Goal: Transaction & Acquisition: Book appointment/travel/reservation

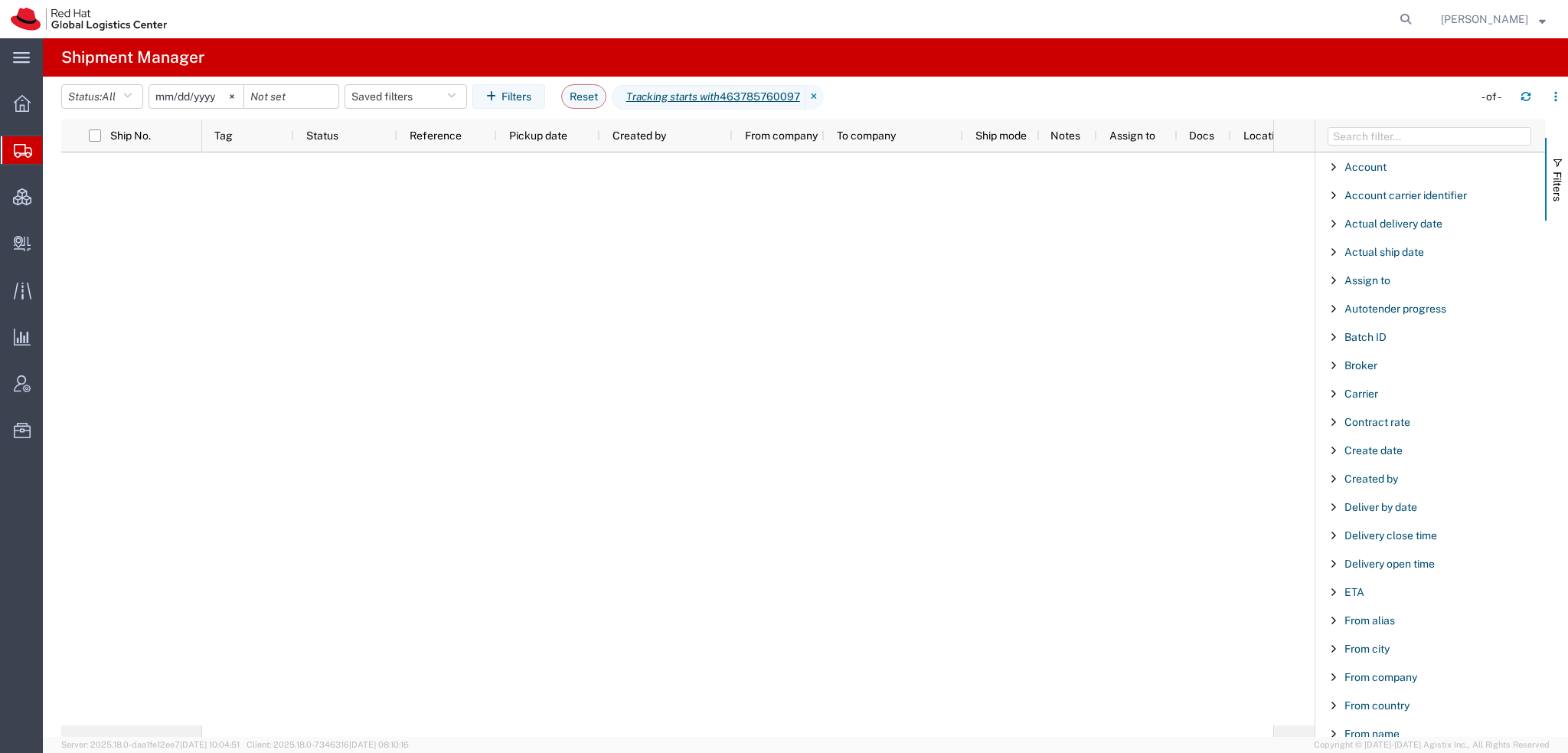
scroll to position [1276, 0]
click at [601, 96] on button "Reset" at bounding box center [584, 97] width 46 height 25
type input "[DATE]"
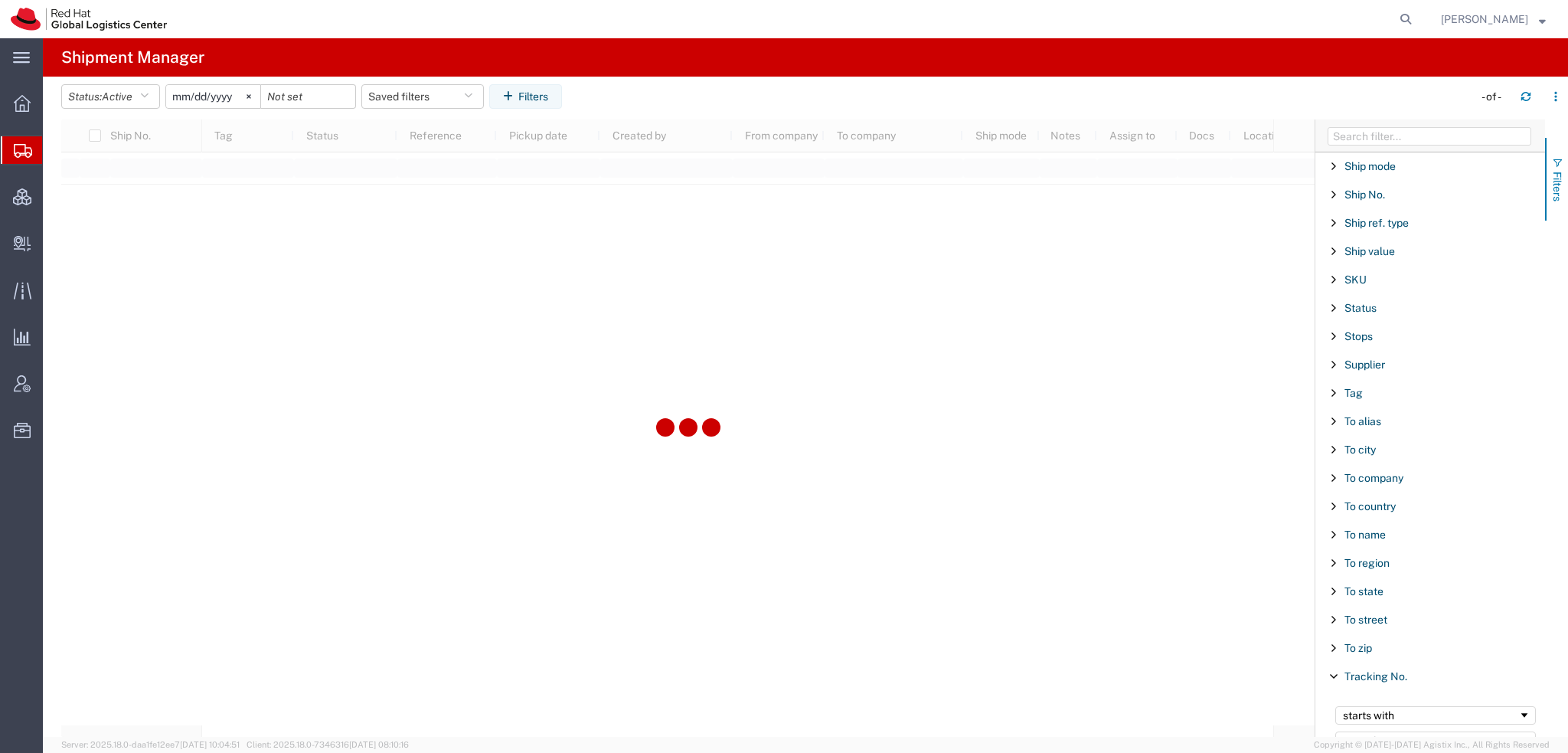
click at [1559, 167] on span "button" at bounding box center [1557, 163] width 12 height 12
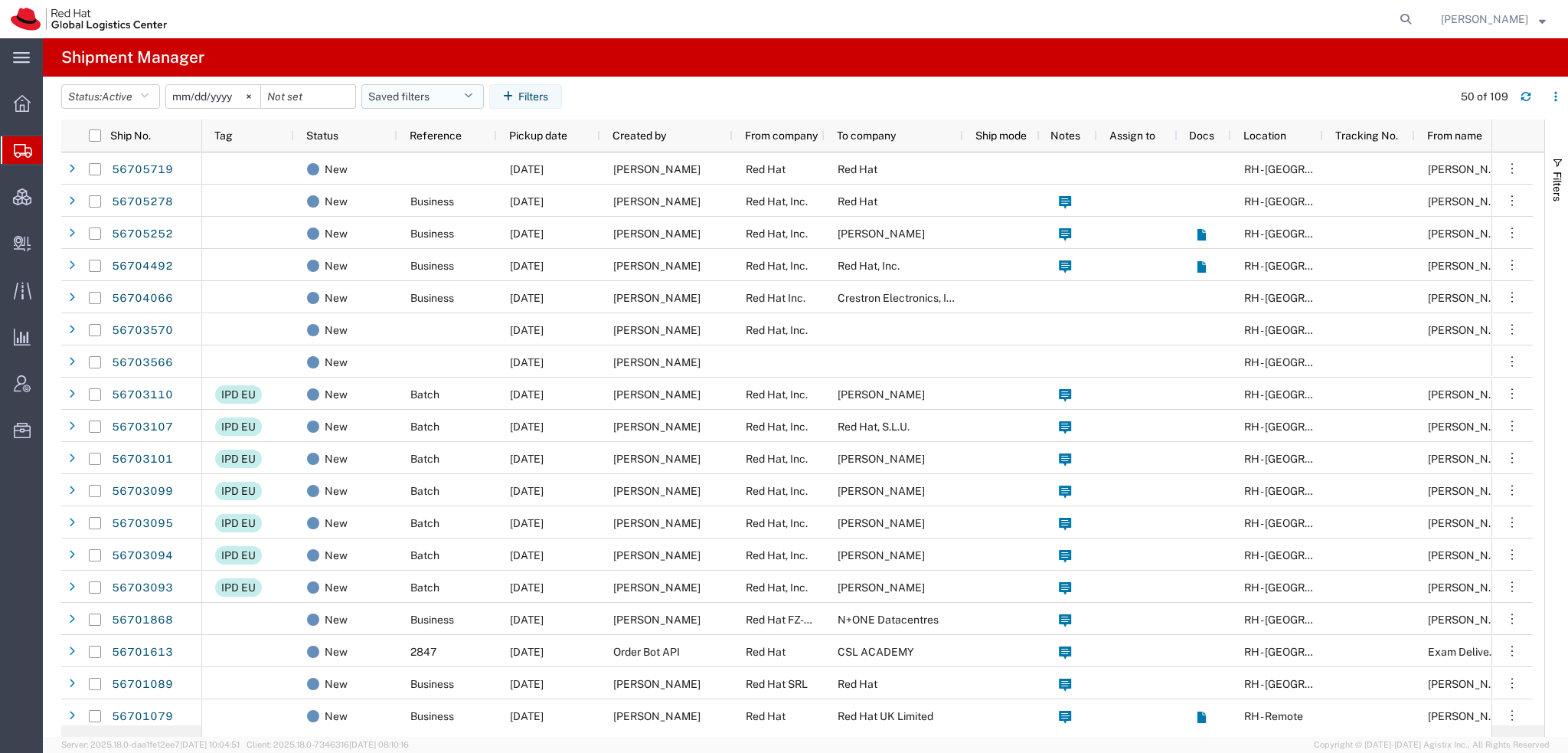
click at [472, 97] on icon "button" at bounding box center [468, 97] width 8 height 11
click at [405, 158] on span "Americas" at bounding box center [464, 163] width 201 height 29
type input "[DATE]"
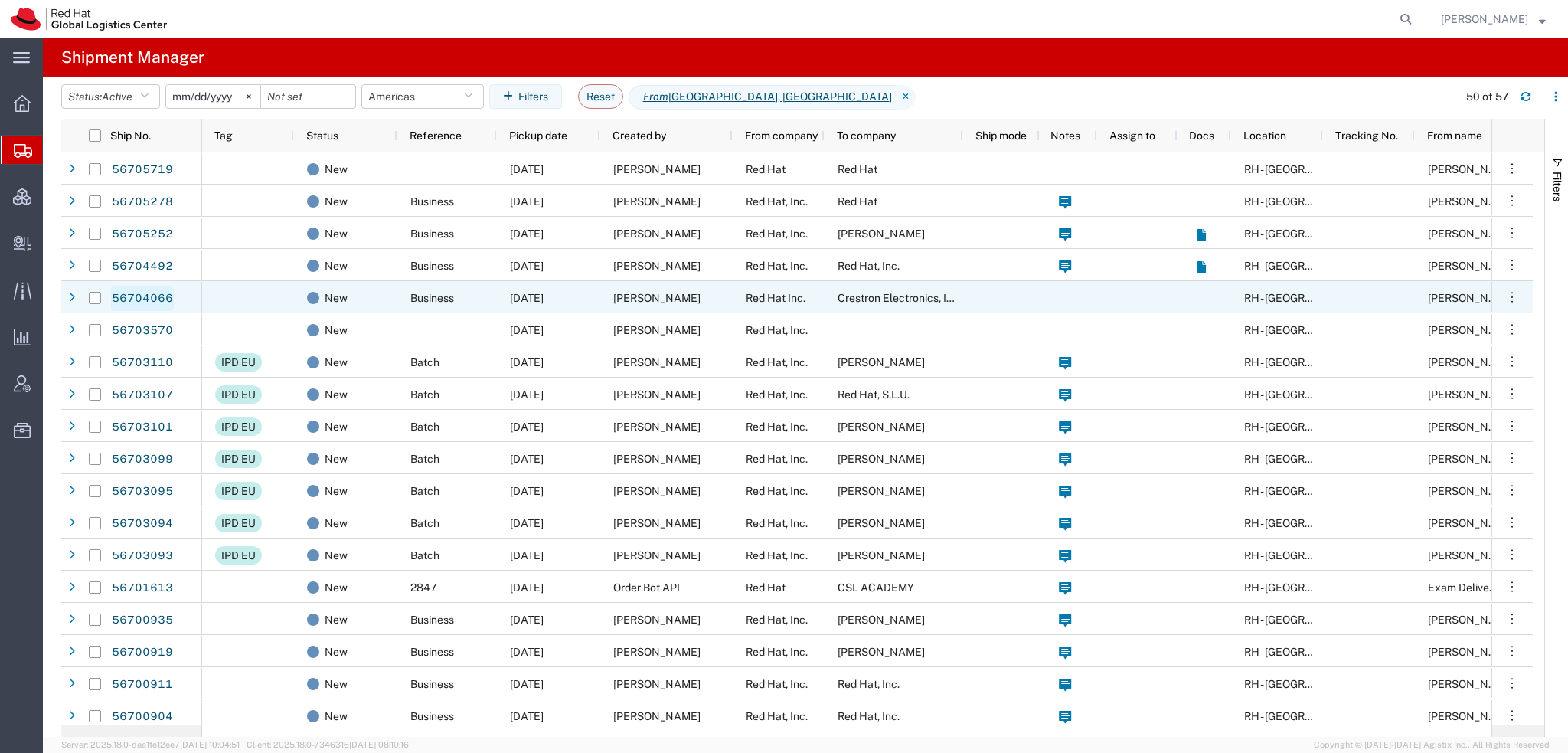
click at [147, 294] on link "56704066" at bounding box center [142, 299] width 63 height 25
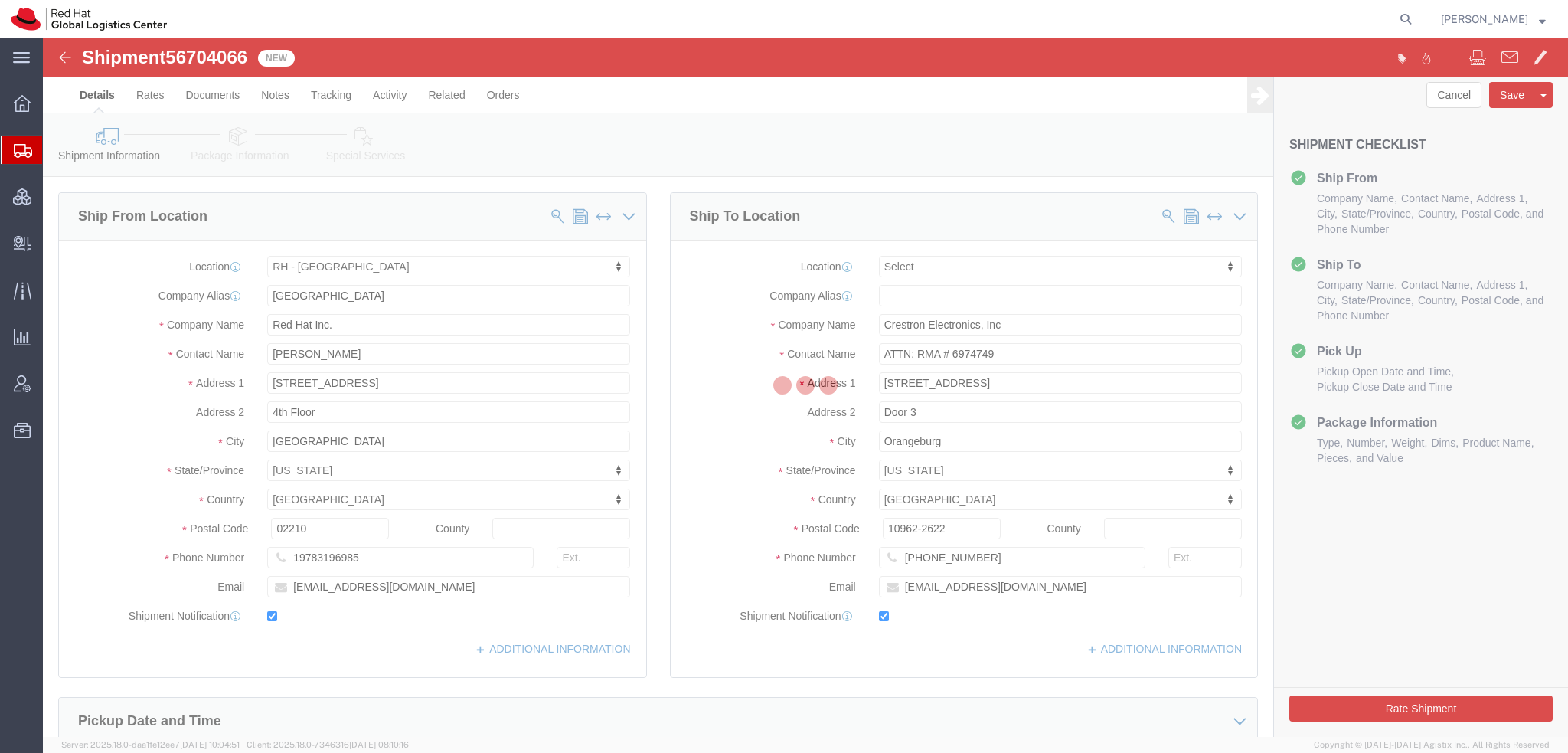
select select "37929"
select select
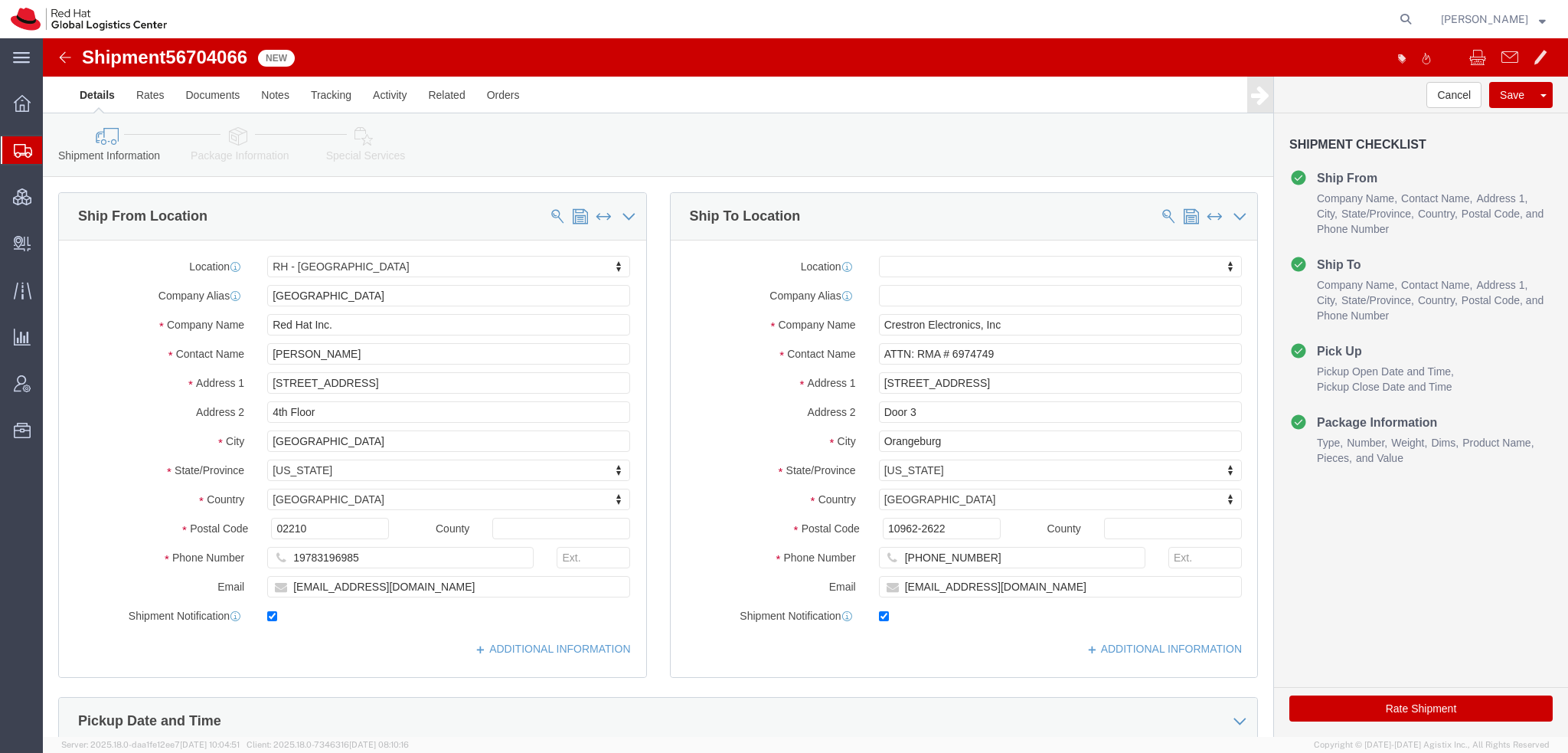
click at [0, 0] on span "Shipment Manager" at bounding box center [0, 0] width 0 height 0
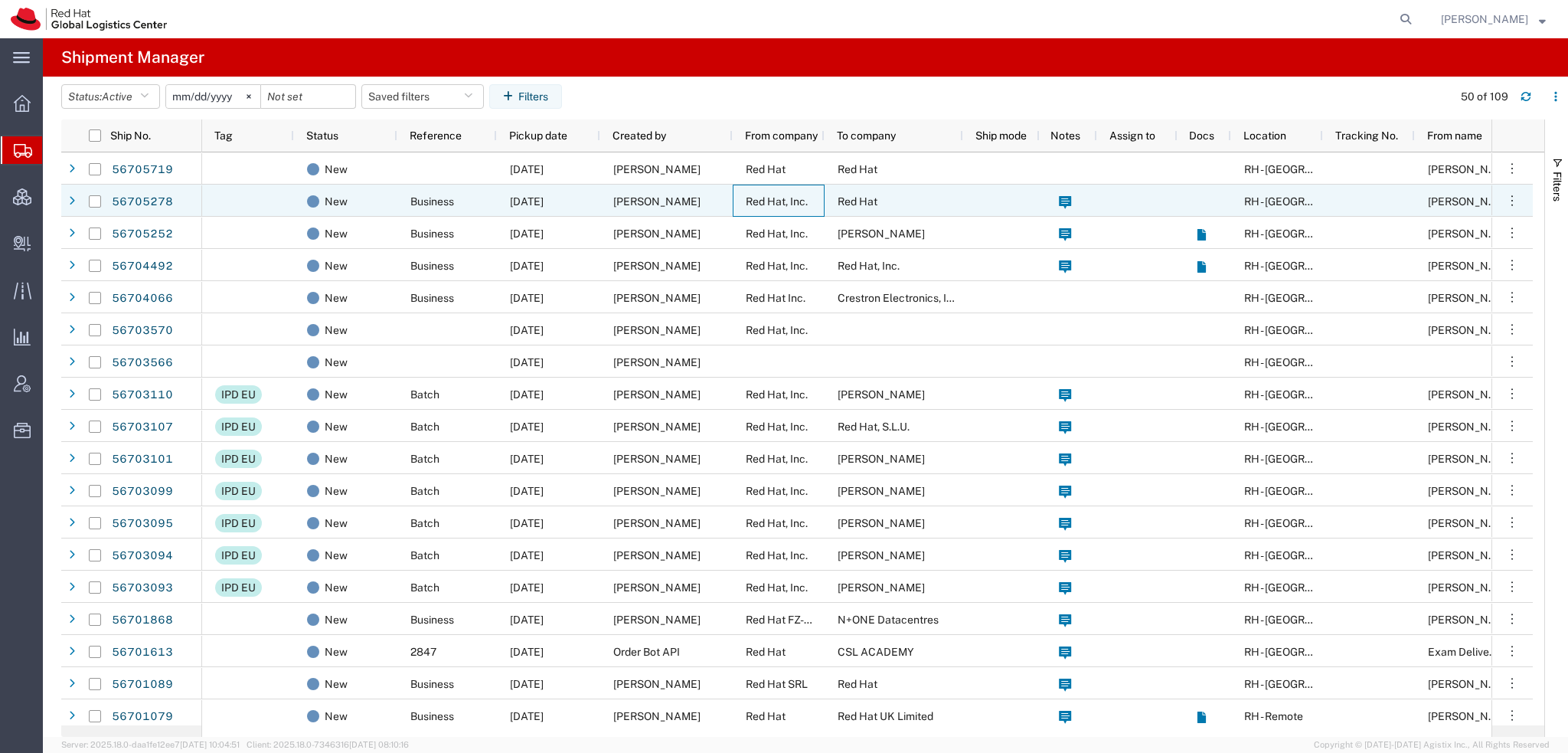
click at [793, 202] on span "Red Hat, Inc." at bounding box center [777, 202] width 62 height 12
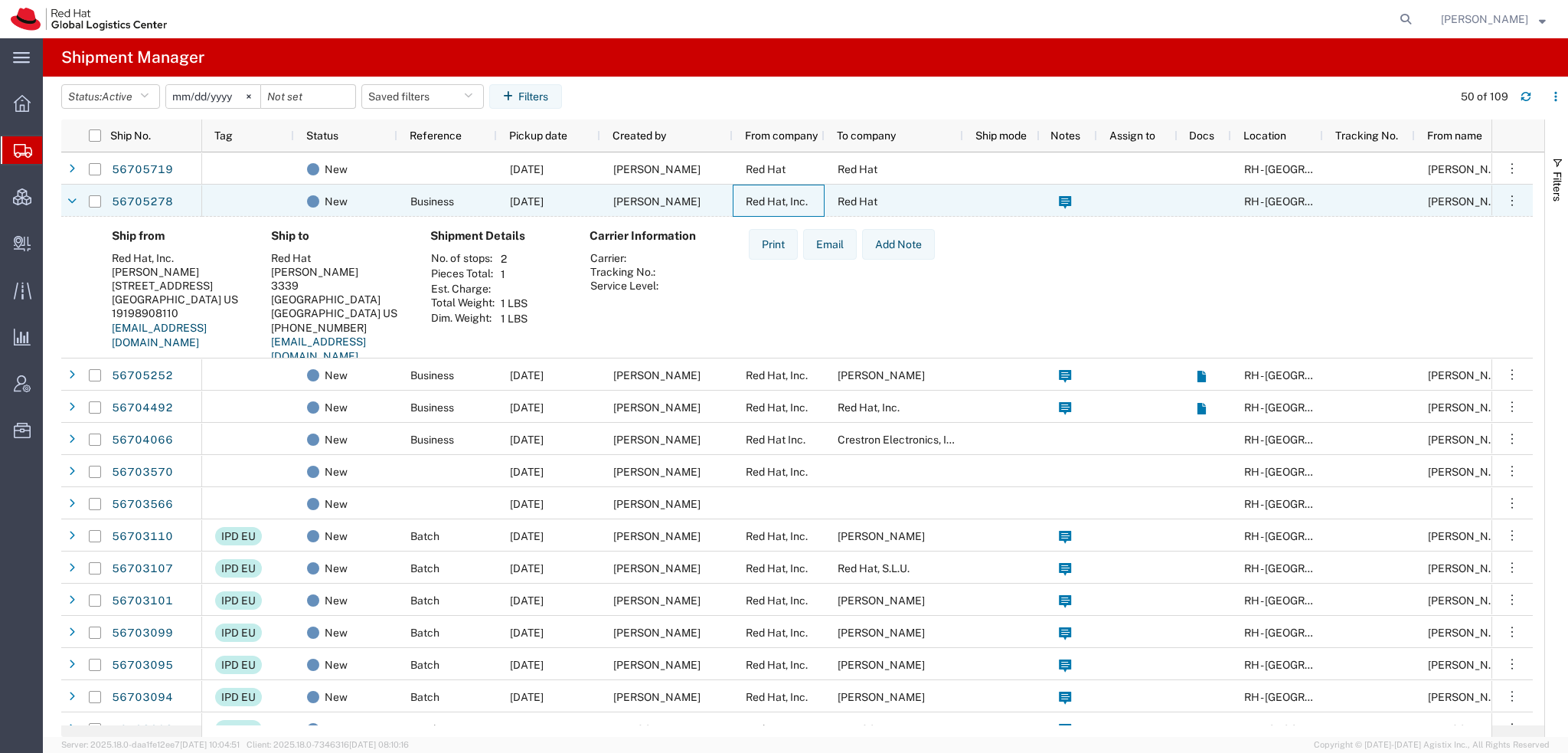
click at [793, 202] on span "Red Hat, Inc." at bounding box center [777, 202] width 62 height 12
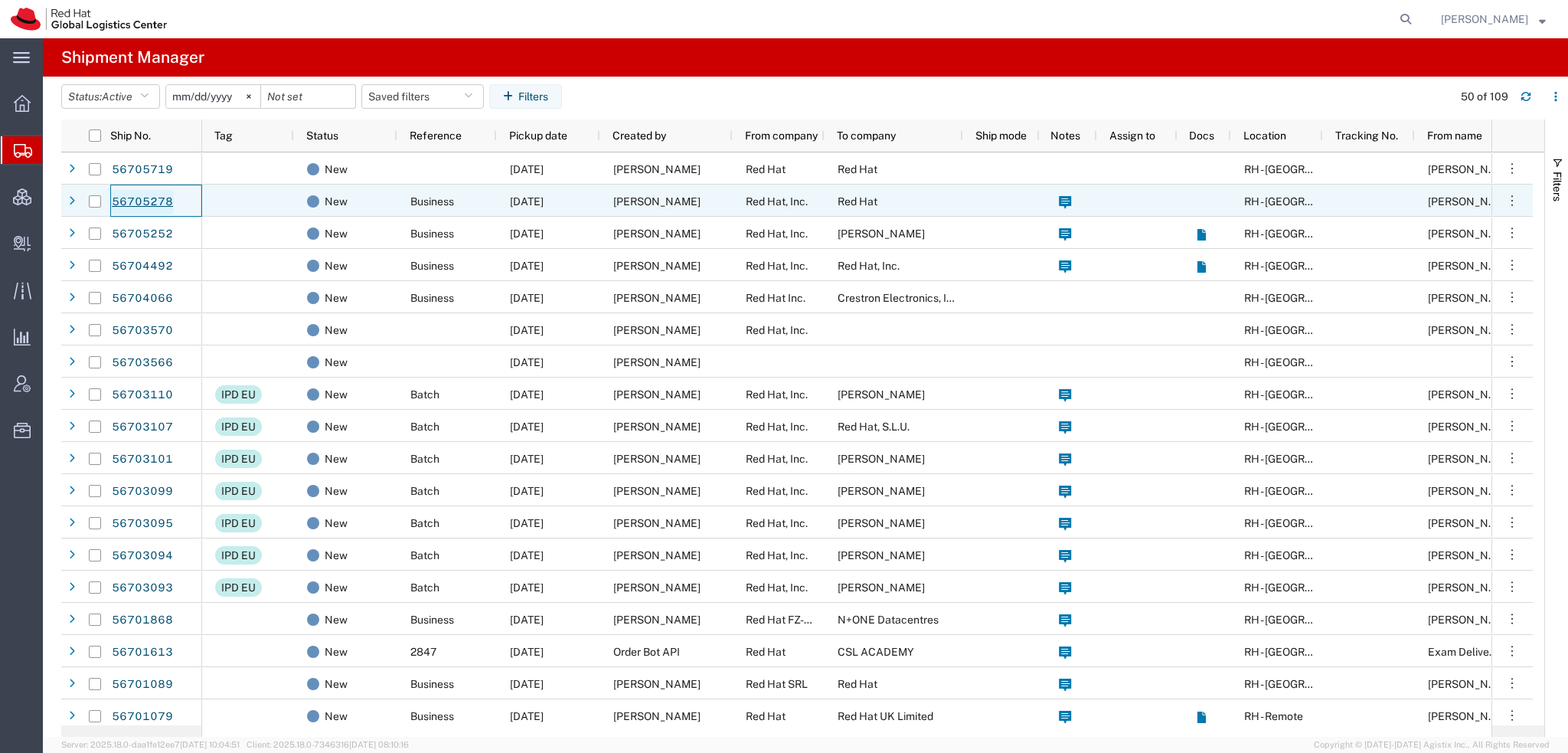
click at [121, 195] on link "56705278" at bounding box center [142, 202] width 63 height 25
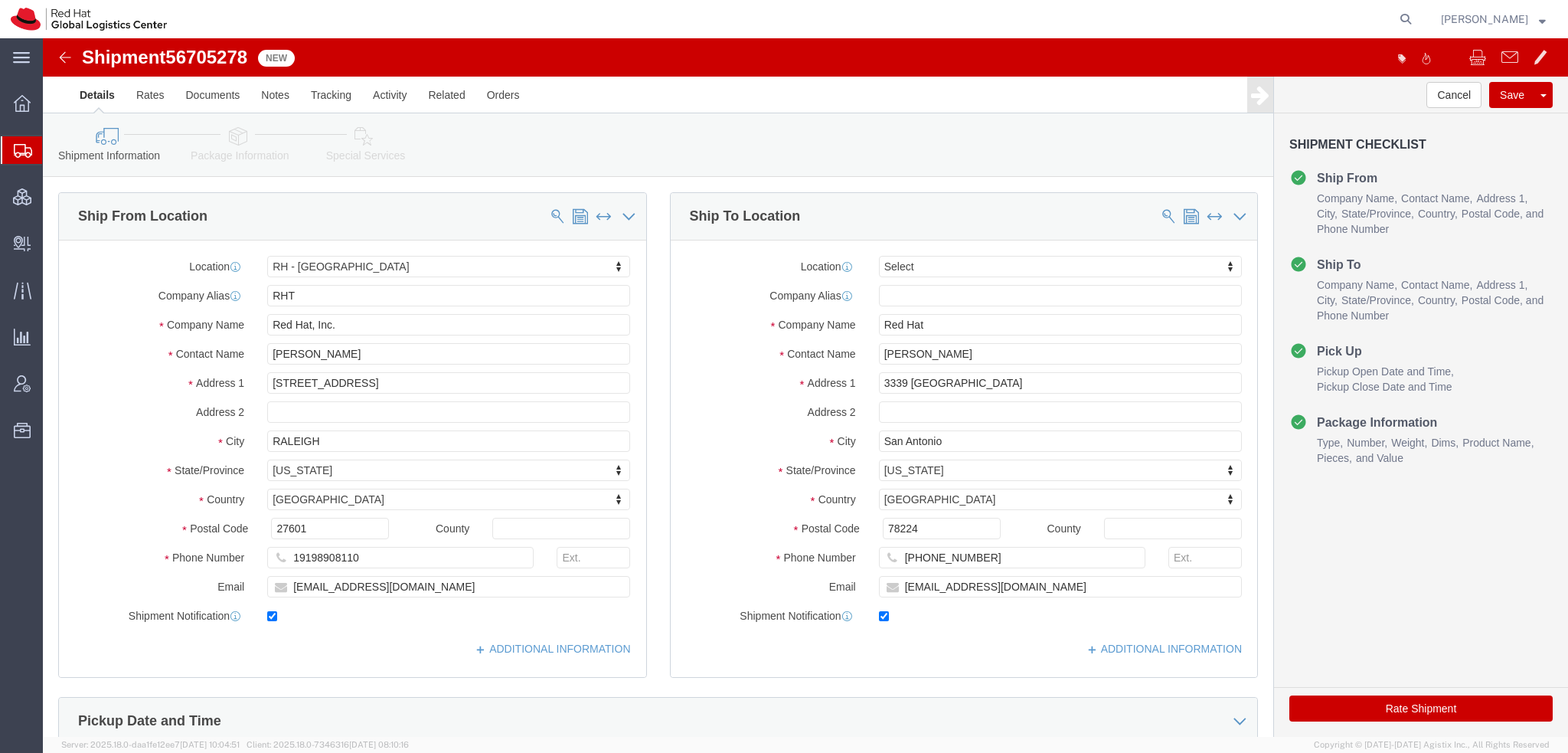
select select "38014"
select select
click icon
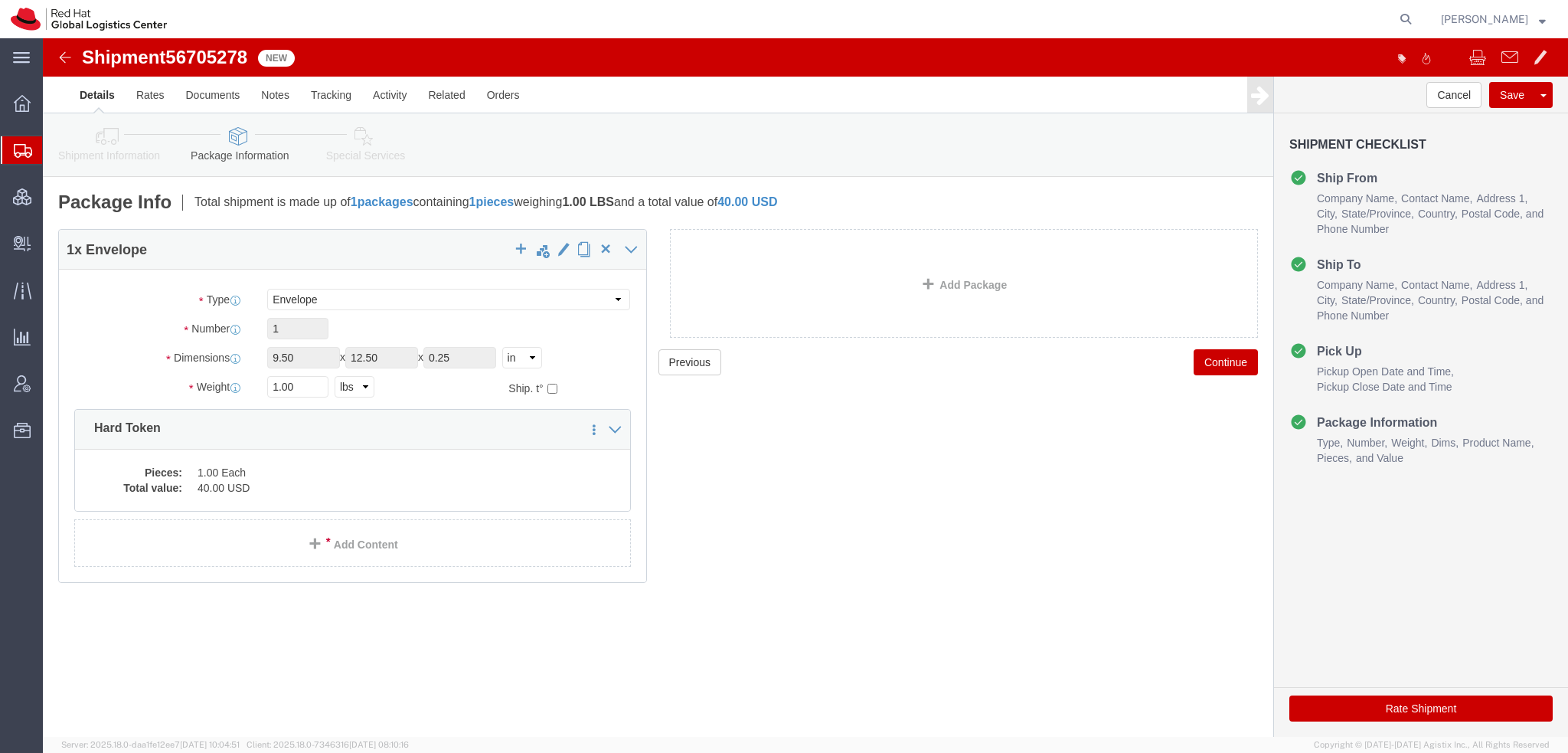
click icon
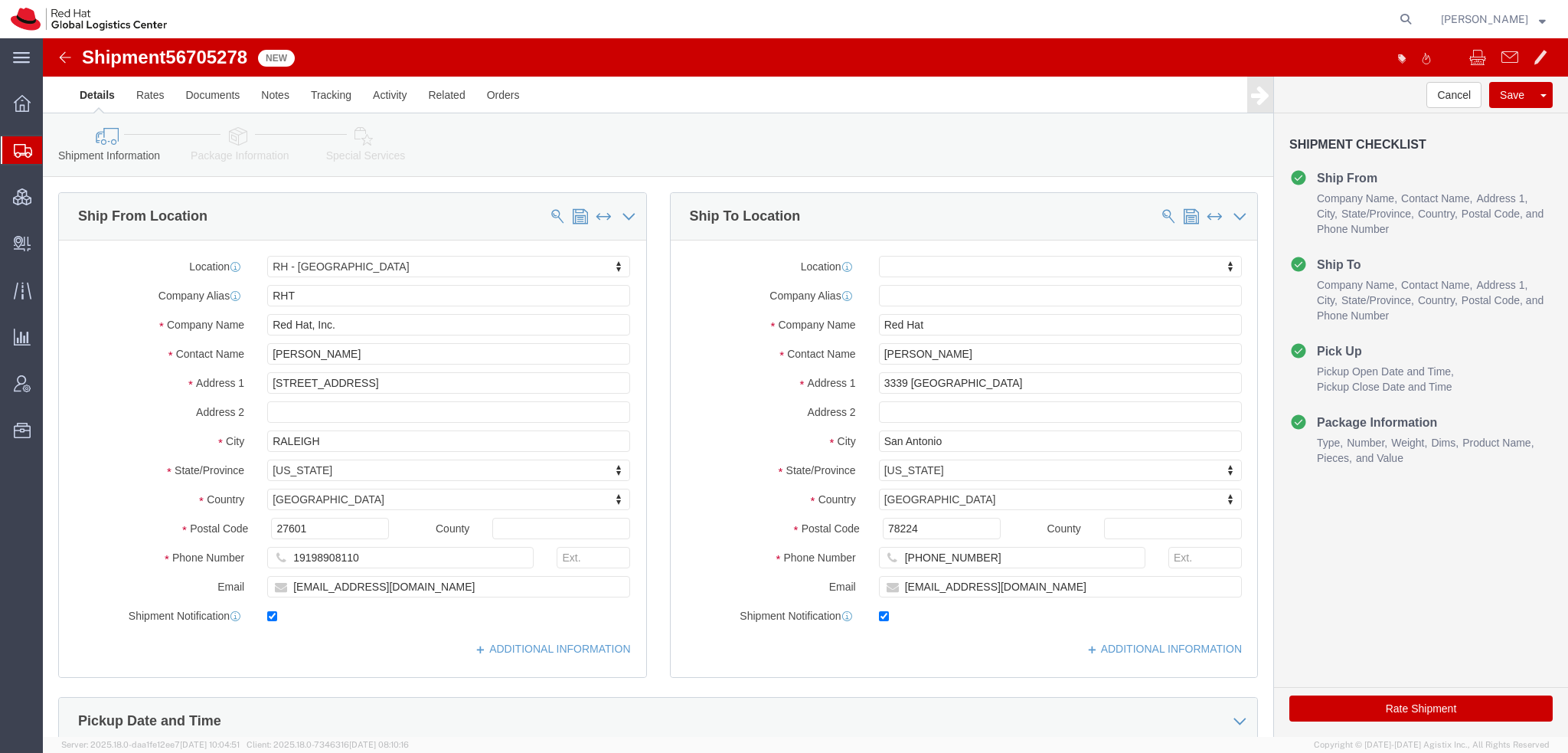
scroll to position [460, 0]
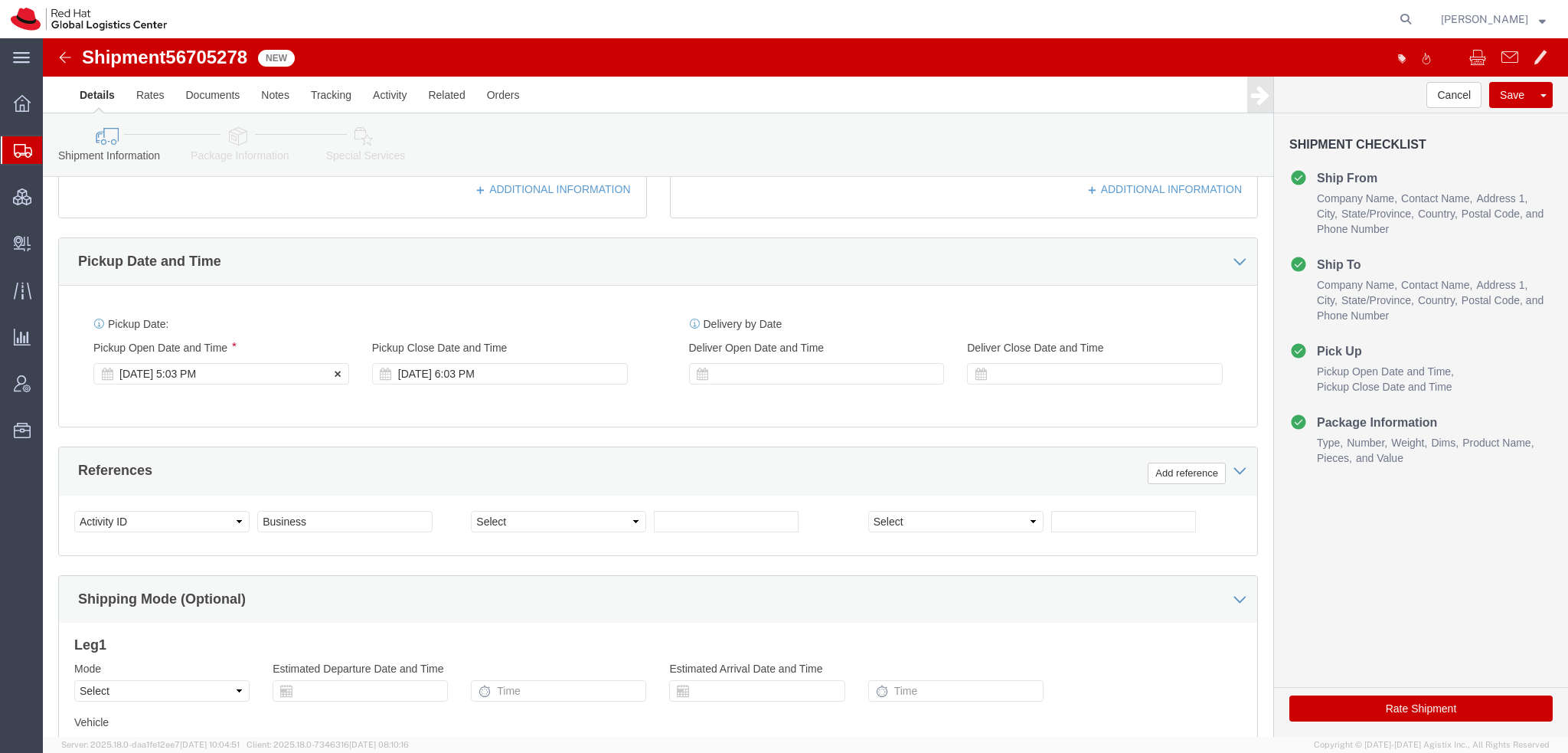
click div "[DATE] 5:03 PM"
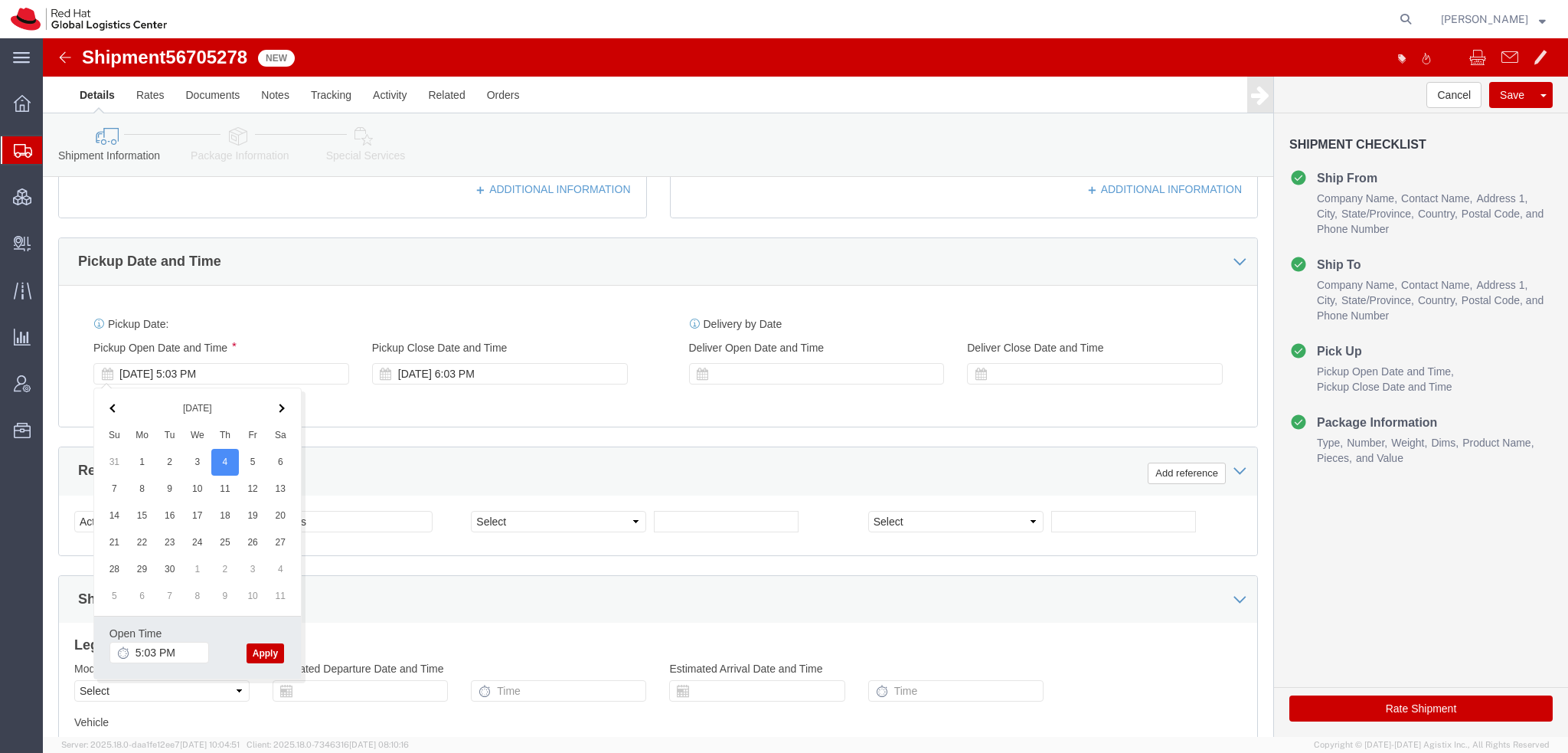
click button "Apply"
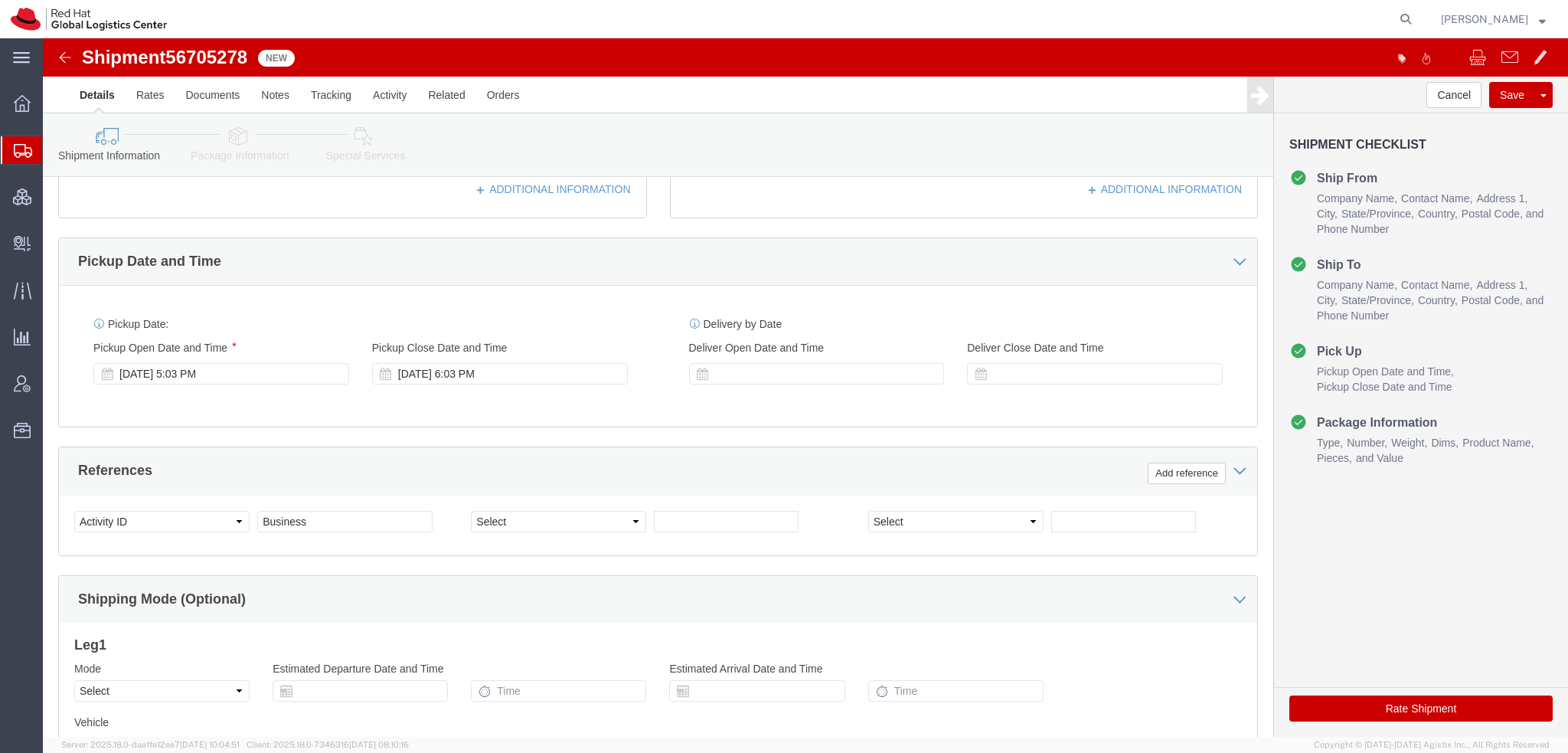
click link "Package Information"
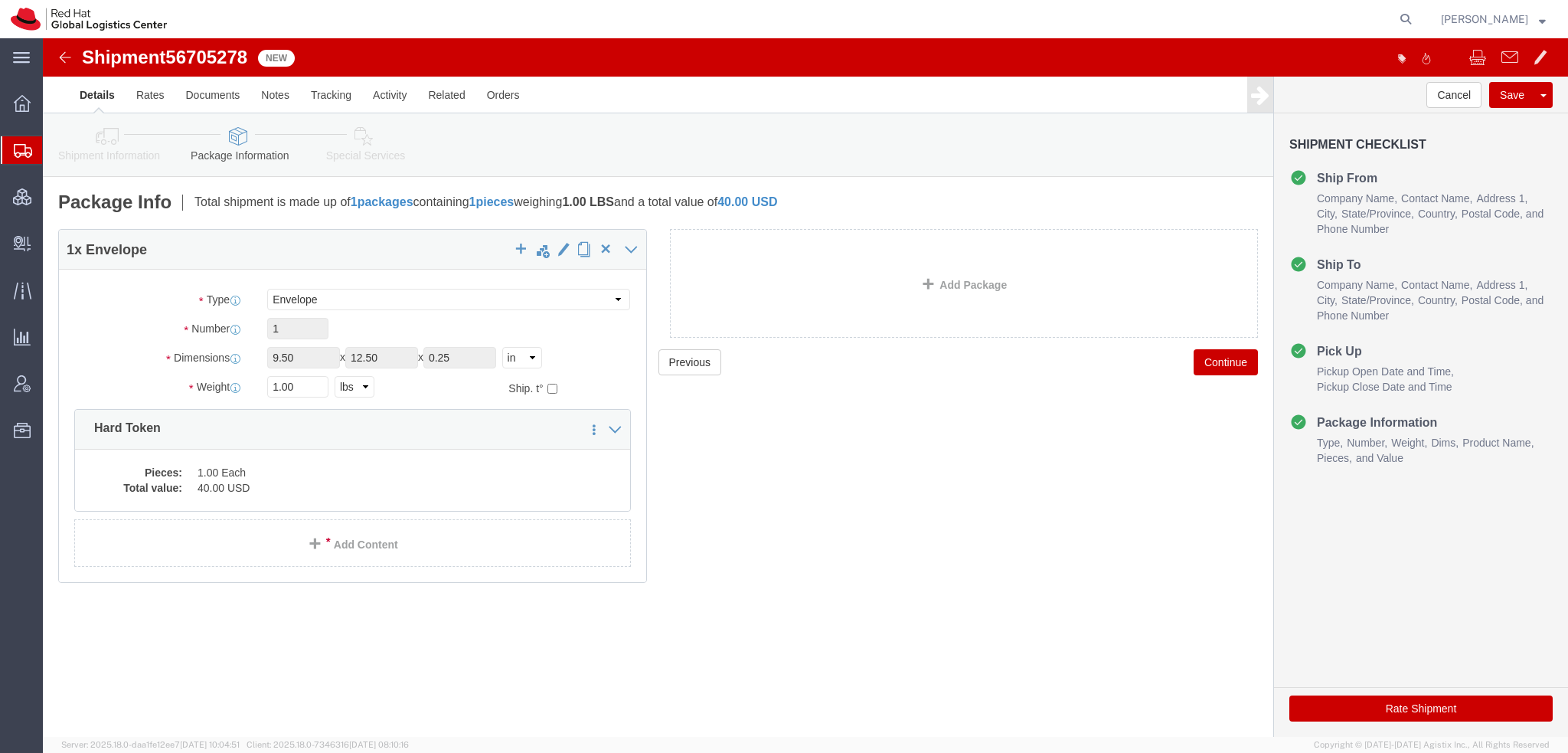
click icon
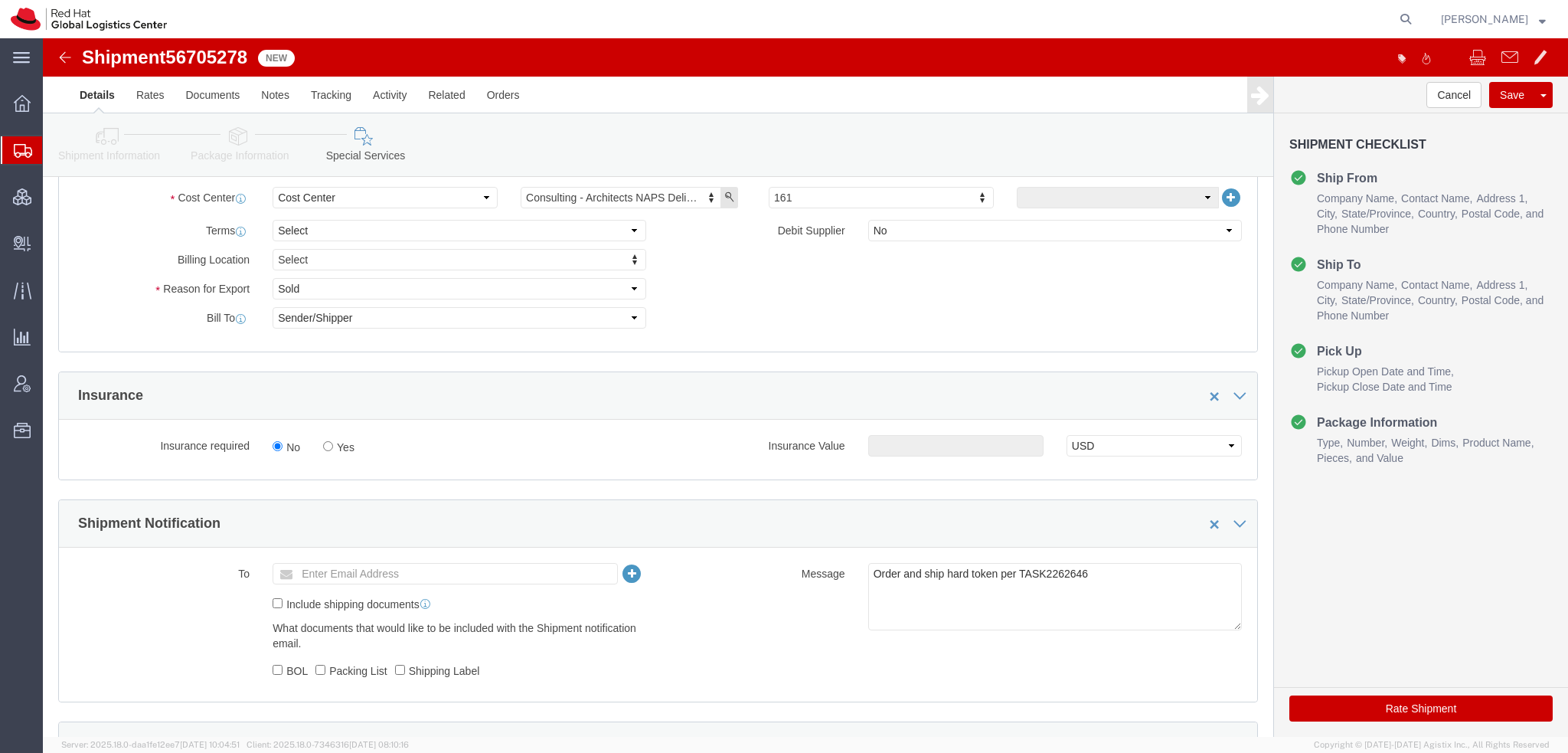
scroll to position [612, 0]
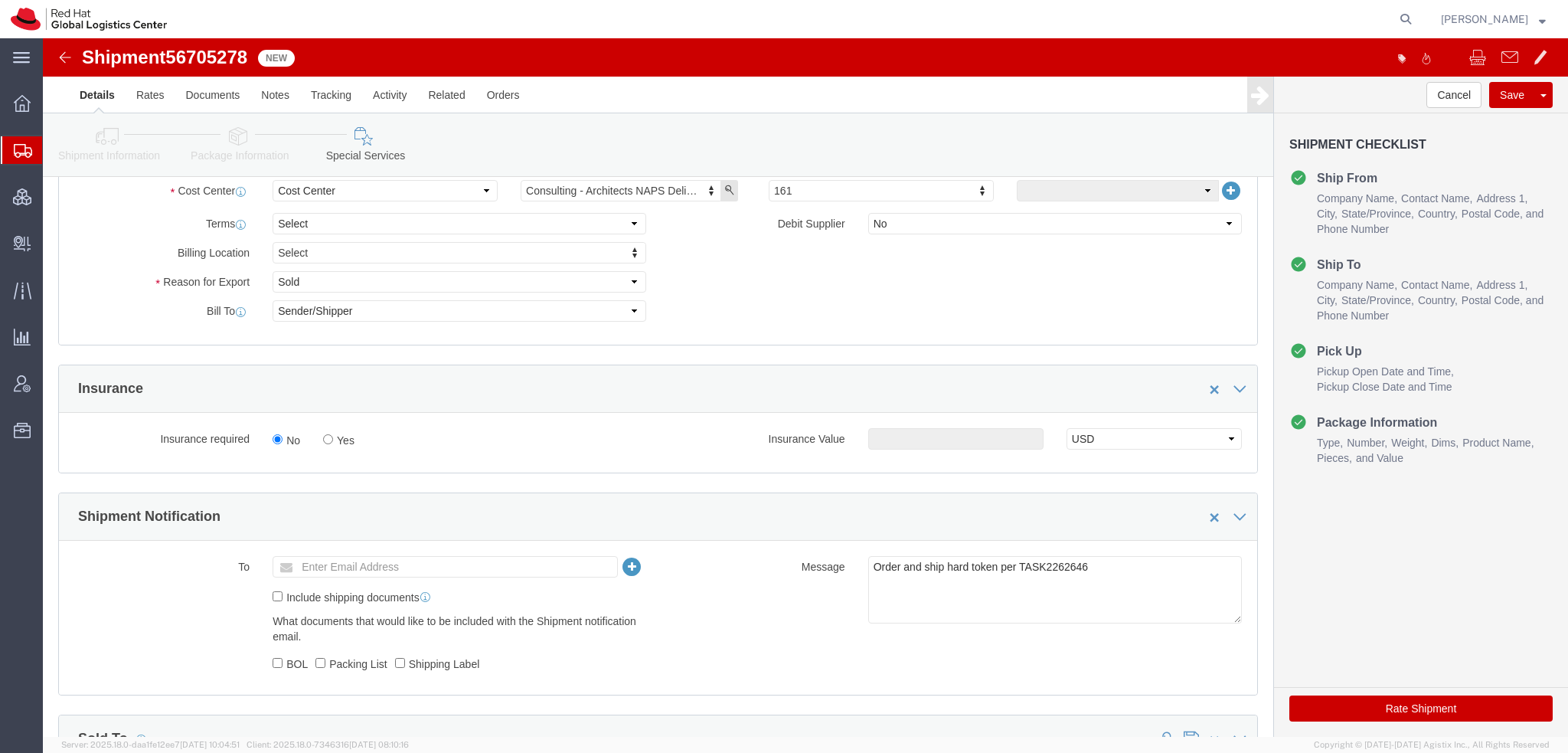
drag, startPoint x: 1410, startPoint y: 660, endPoint x: 870, endPoint y: 22, distance: 835.8
click button "Rate Shipment"
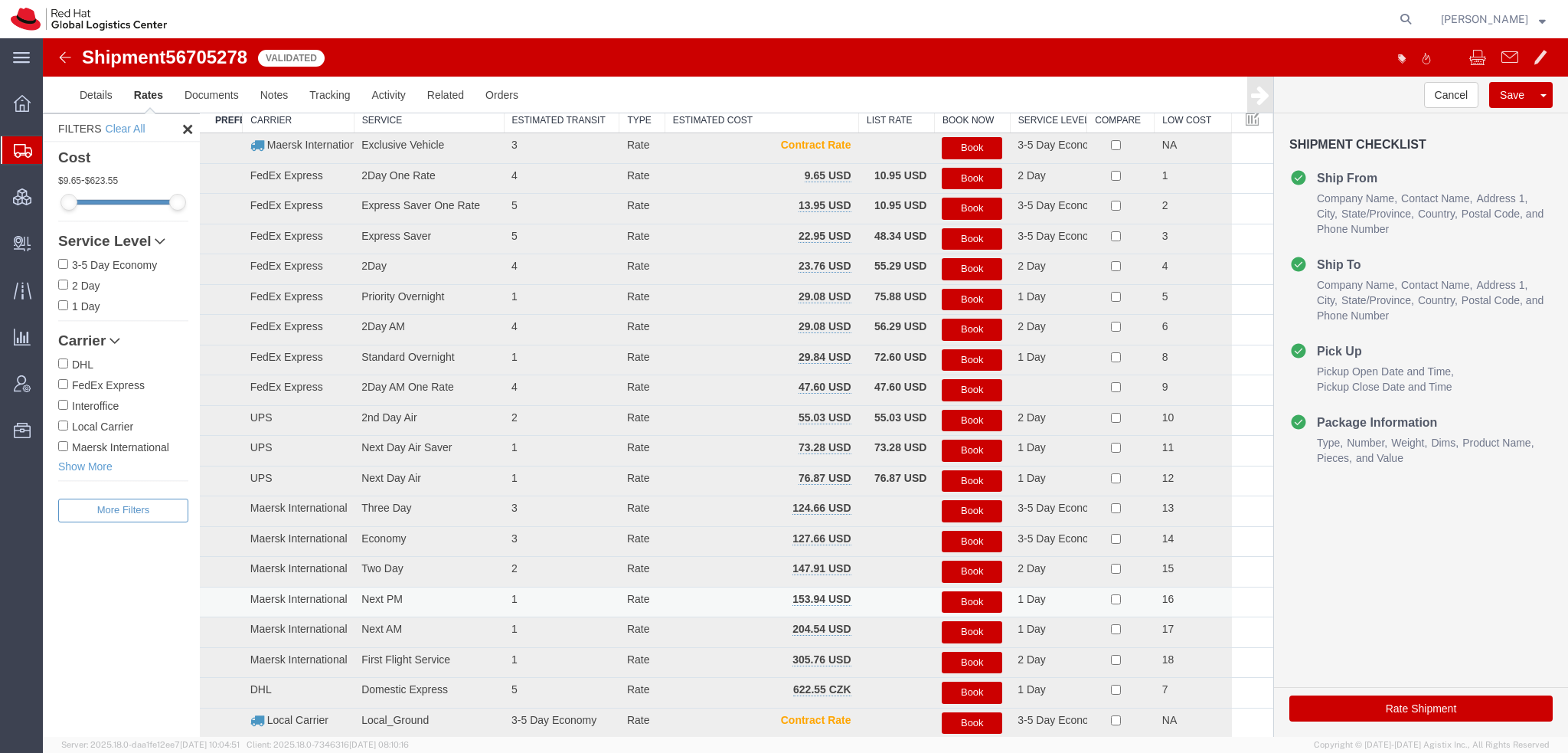
scroll to position [0, 0]
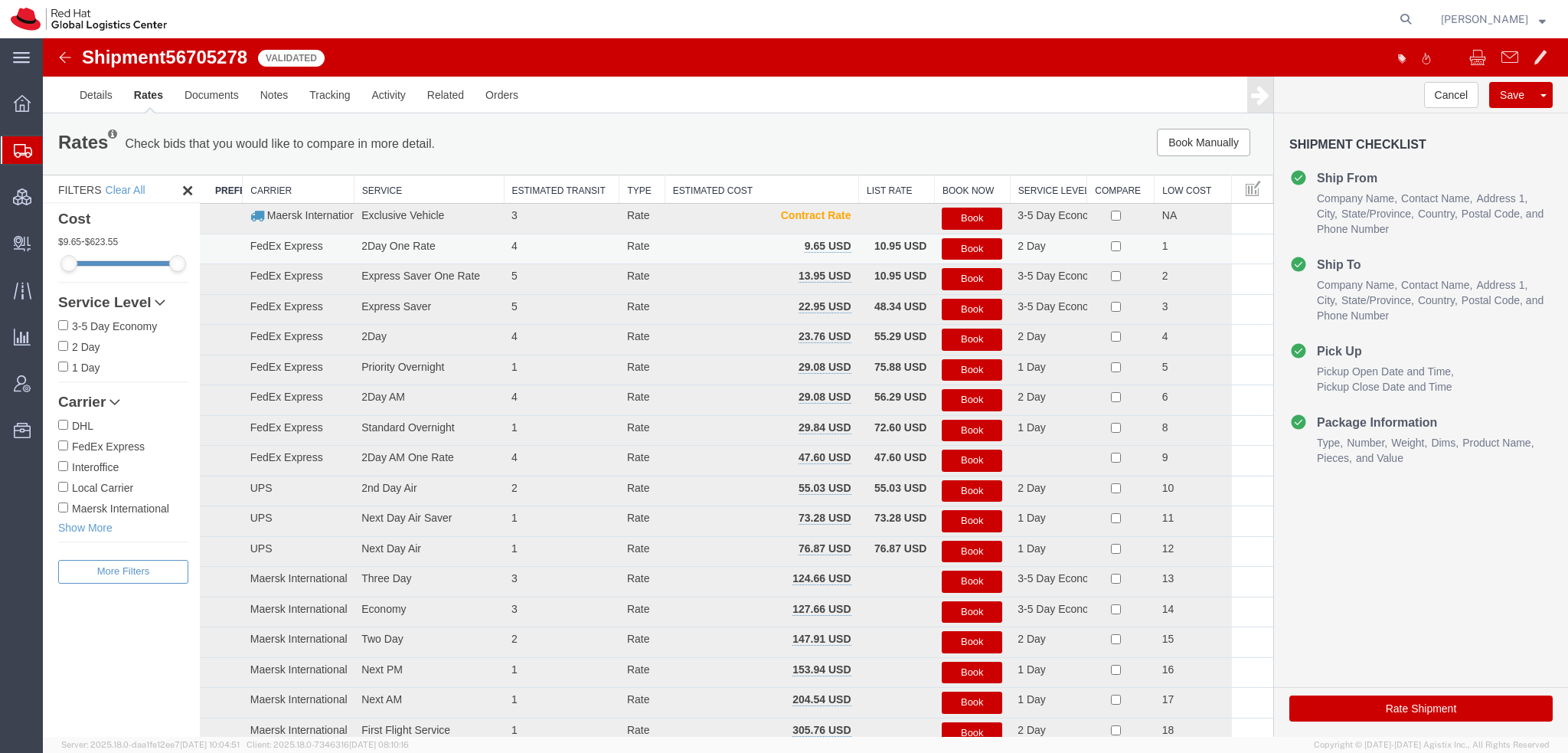
click at [960, 251] on button "Book" at bounding box center [972, 249] width 60 height 22
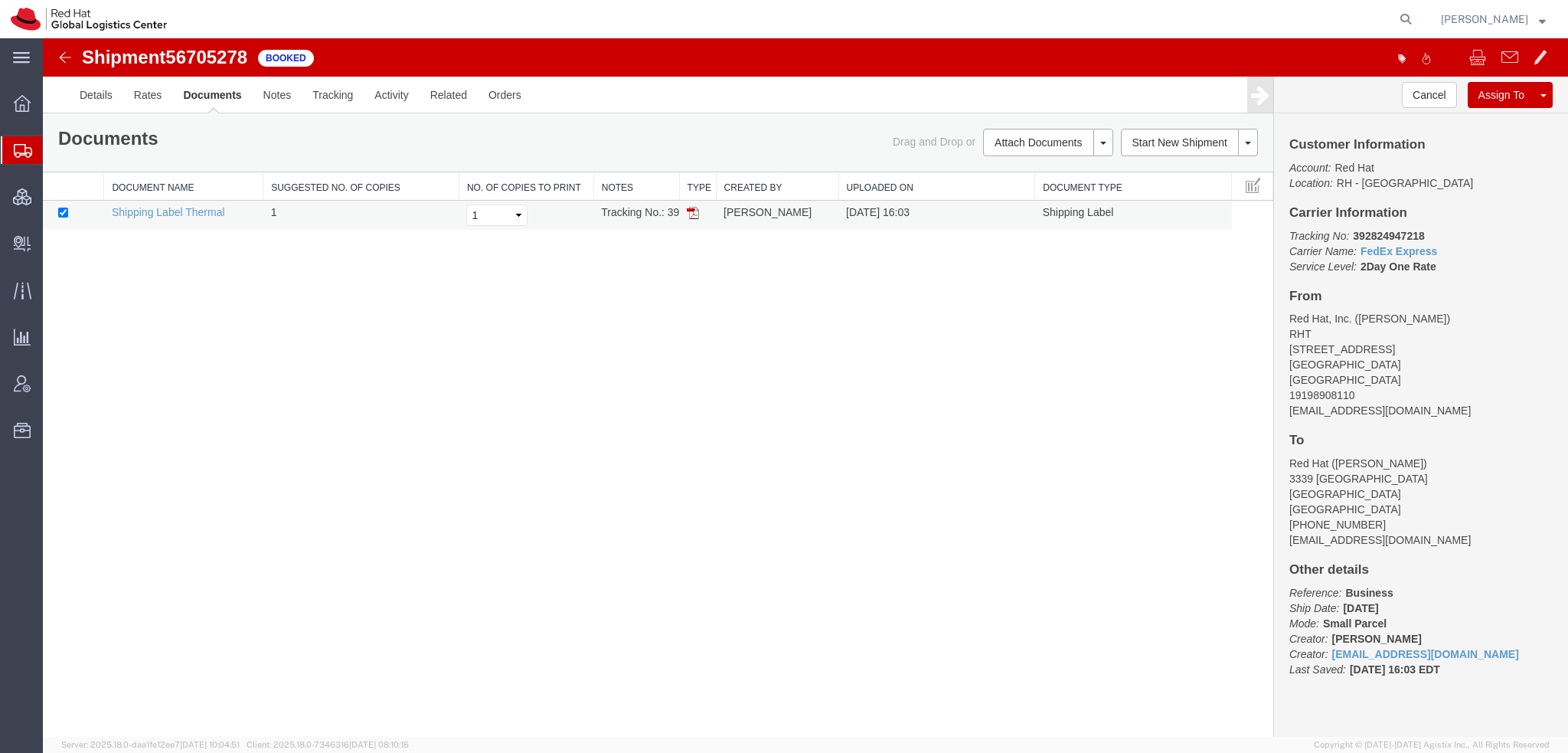
click at [690, 211] on img at bounding box center [693, 213] width 12 height 12
click at [0, 0] on span "Shipment Manager" at bounding box center [0, 0] width 0 height 0
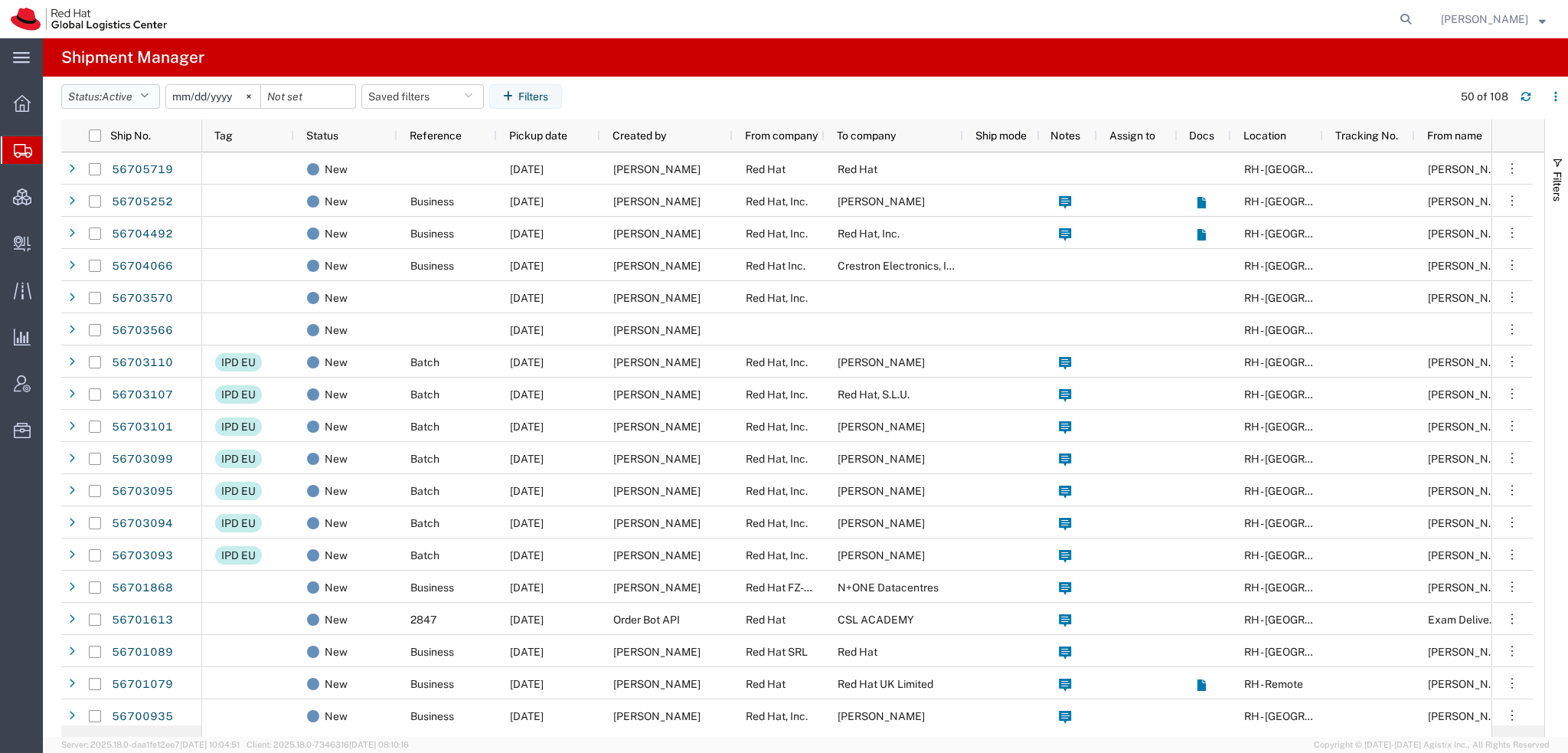
click at [148, 100] on icon "button" at bounding box center [144, 97] width 8 height 11
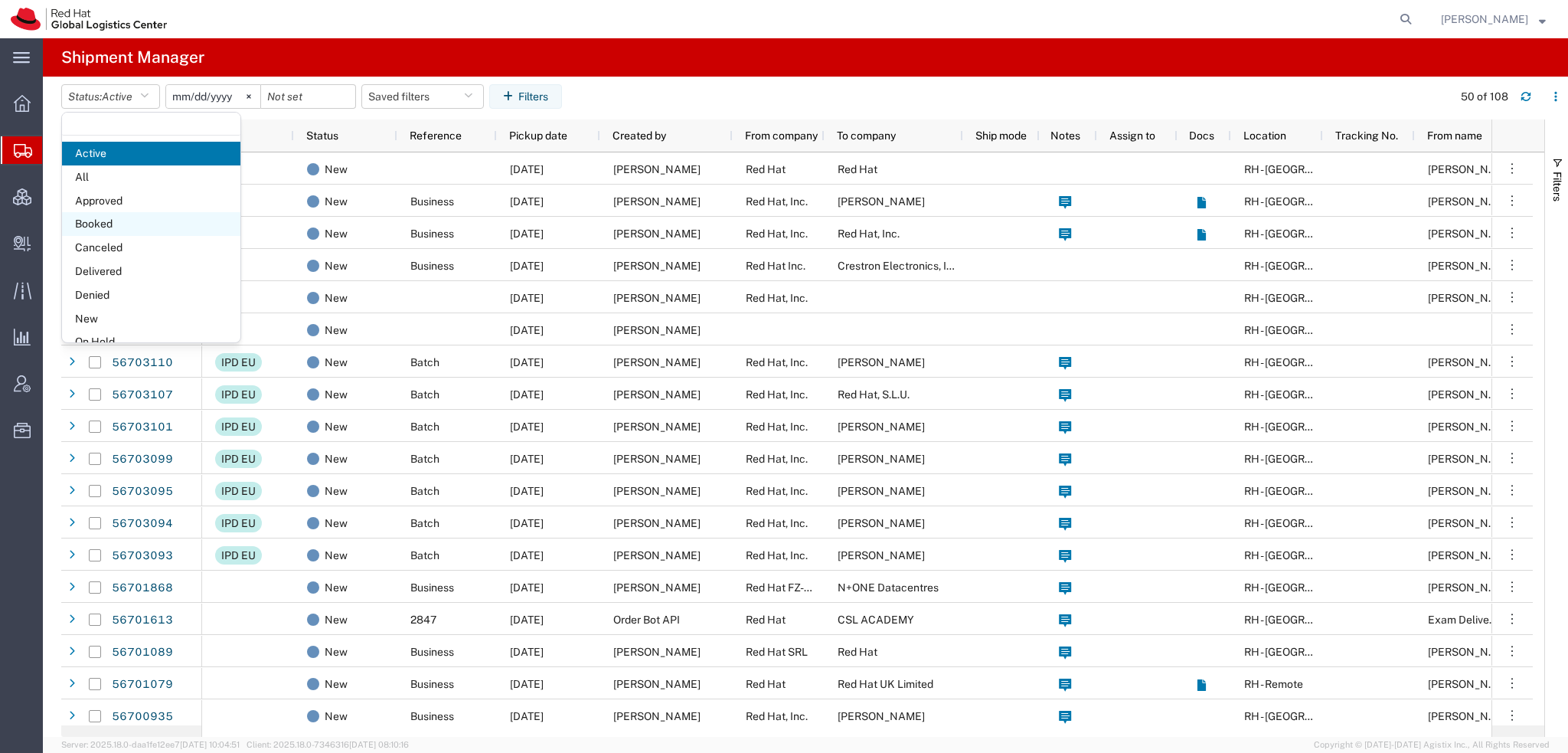
click at [110, 226] on span "Booked" at bounding box center [151, 224] width 178 height 24
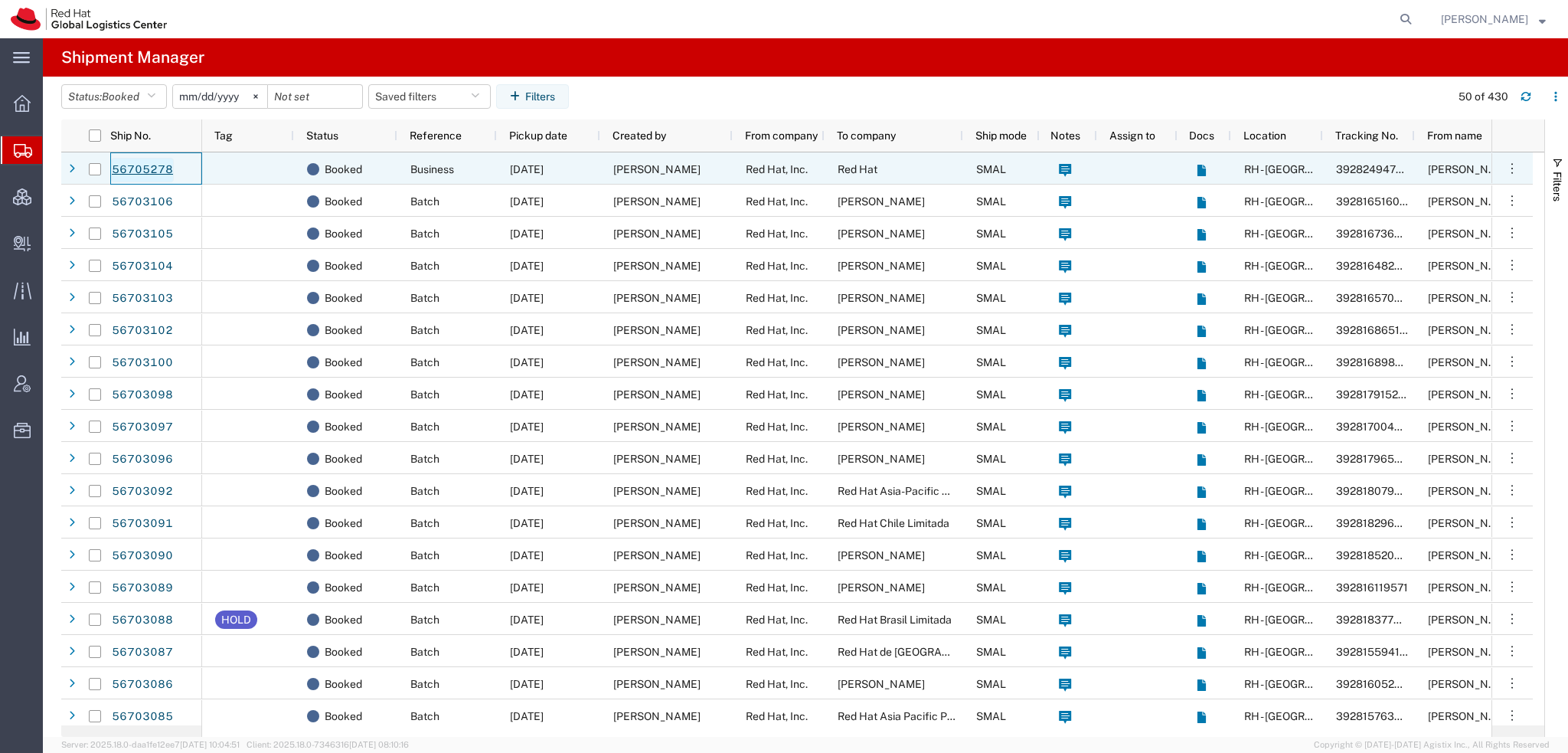
click at [130, 171] on link "56705278" at bounding box center [142, 170] width 63 height 25
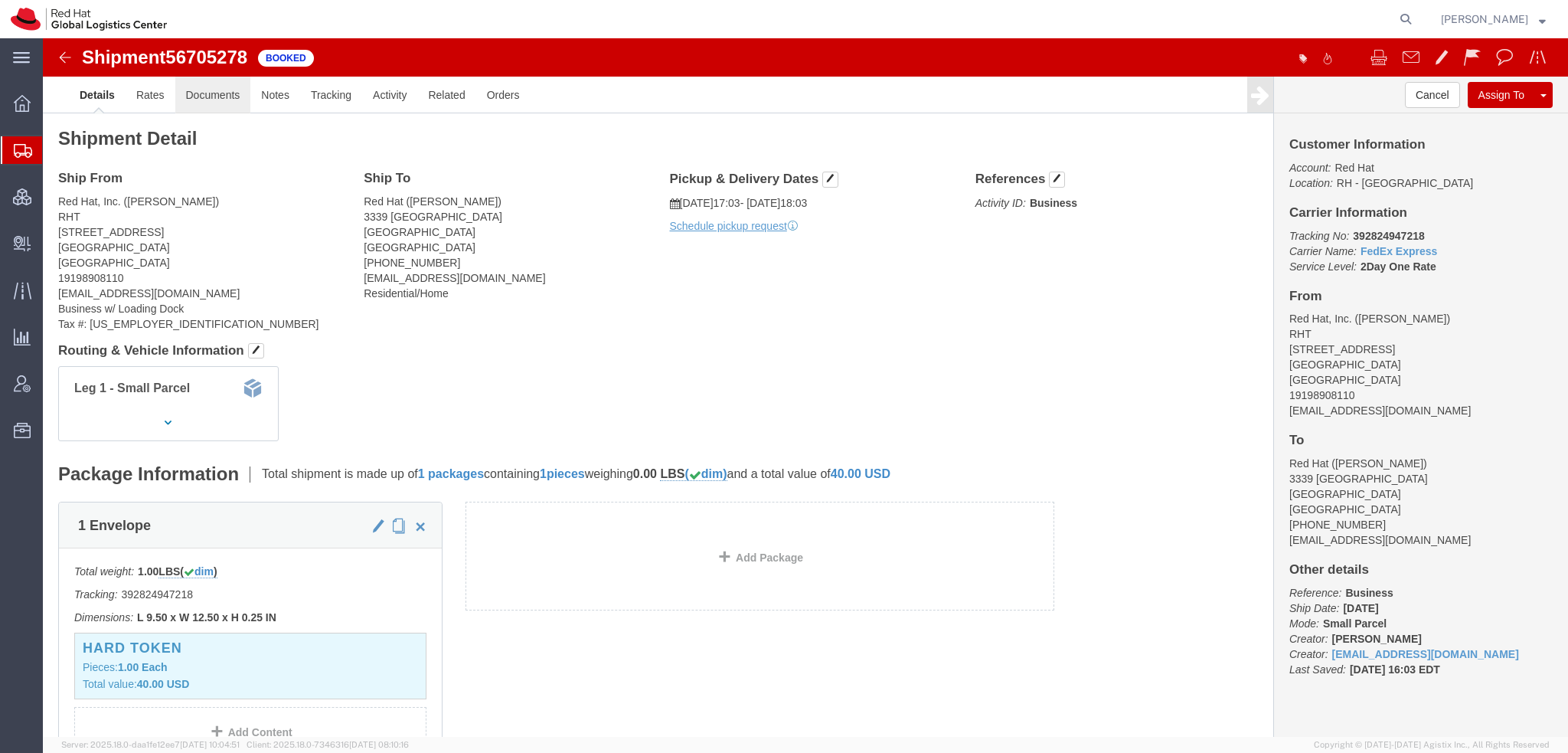
click link "Documents"
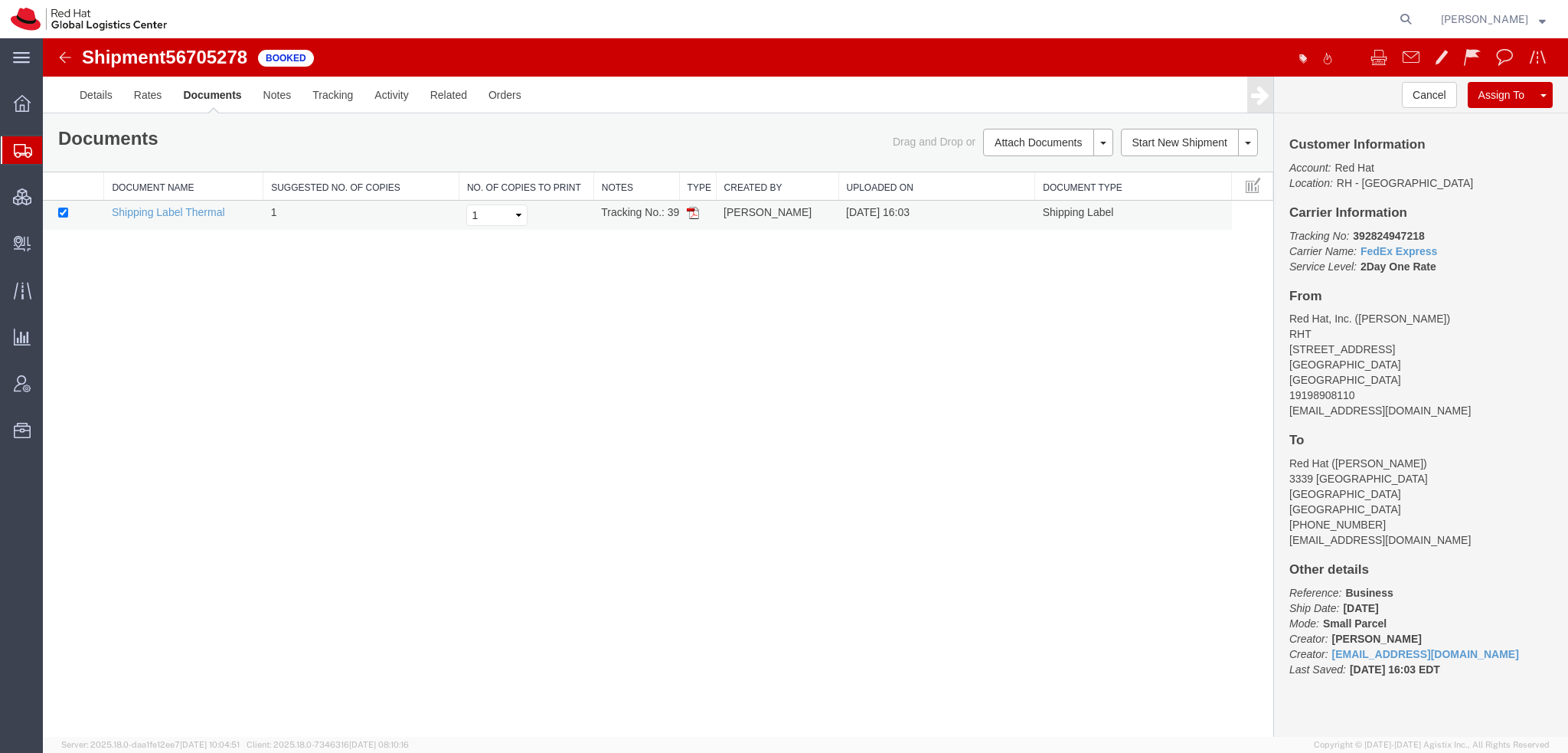
click at [695, 214] on img at bounding box center [693, 213] width 12 height 12
